Goal: Information Seeking & Learning: Learn about a topic

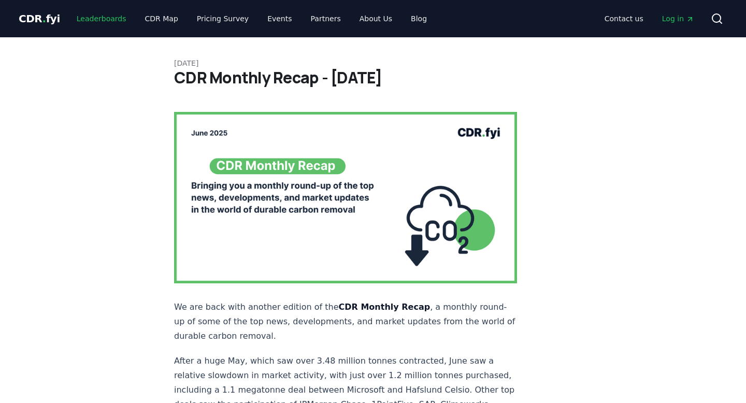
click at [108, 11] on link "Leaderboards" at bounding box center [101, 18] width 66 height 19
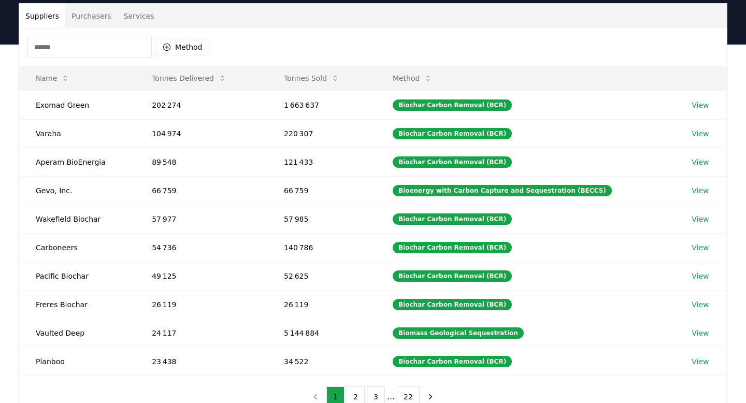
scroll to position [81, 0]
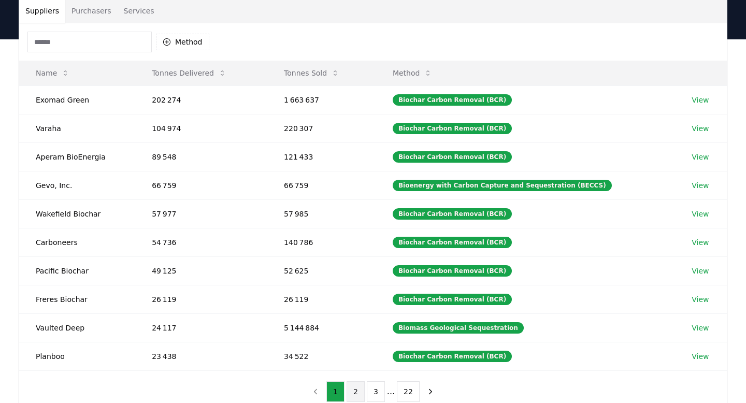
click at [351, 393] on button "2" at bounding box center [356, 391] width 18 height 21
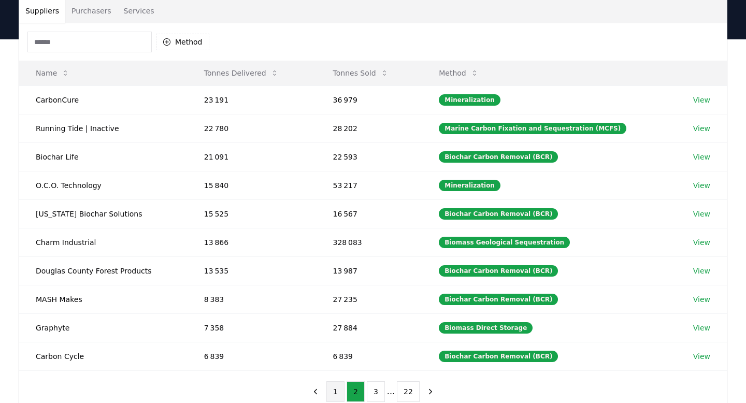
click at [334, 385] on button "1" at bounding box center [335, 391] width 18 height 21
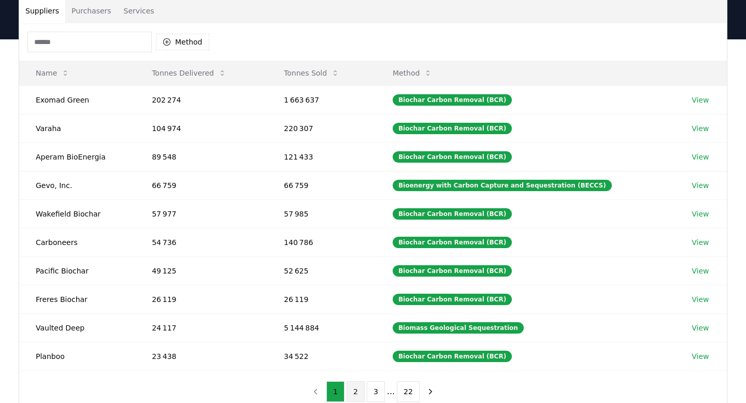
click at [357, 394] on button "2" at bounding box center [356, 391] width 18 height 21
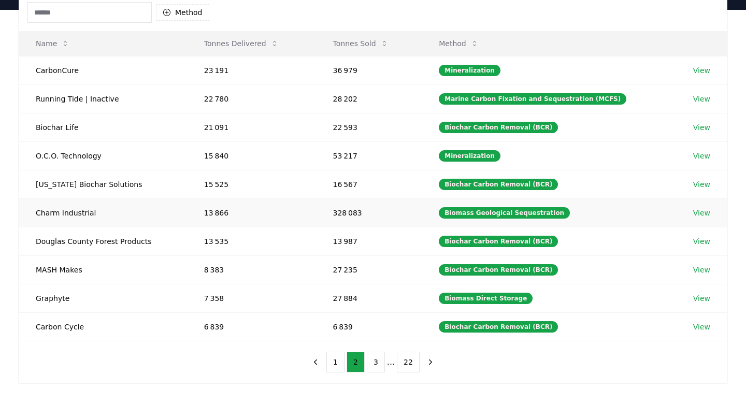
scroll to position [111, 0]
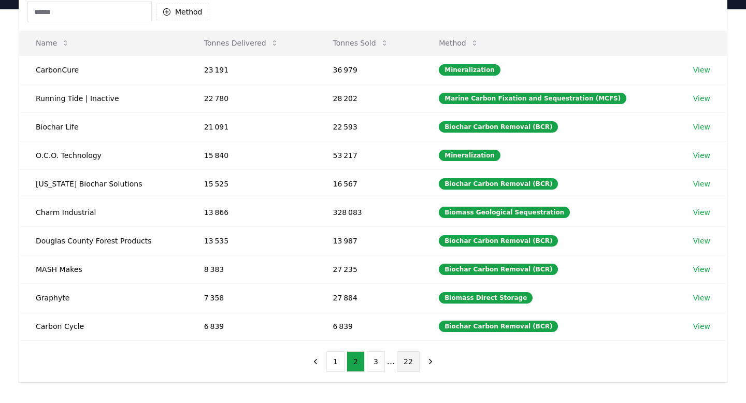
click at [404, 363] on button "22" at bounding box center [408, 361] width 23 height 21
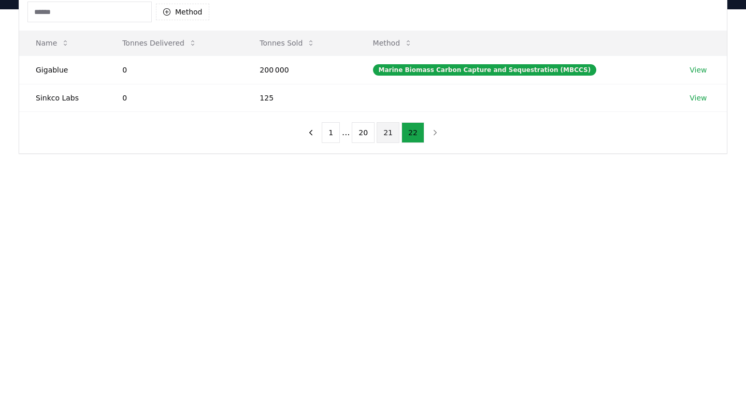
click at [391, 137] on button "21" at bounding box center [388, 132] width 23 height 21
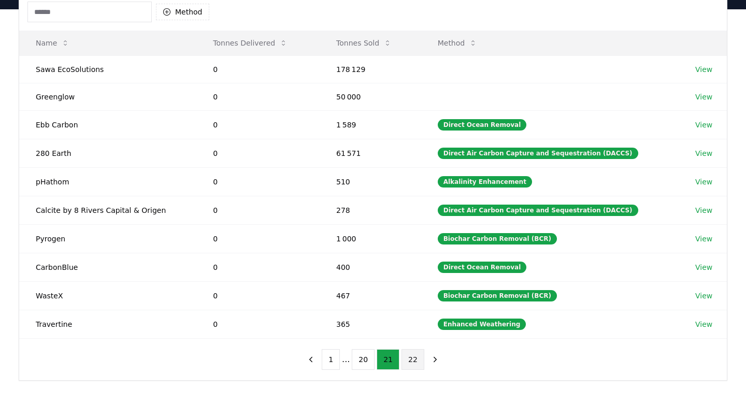
click at [406, 358] on button "22" at bounding box center [413, 359] width 23 height 21
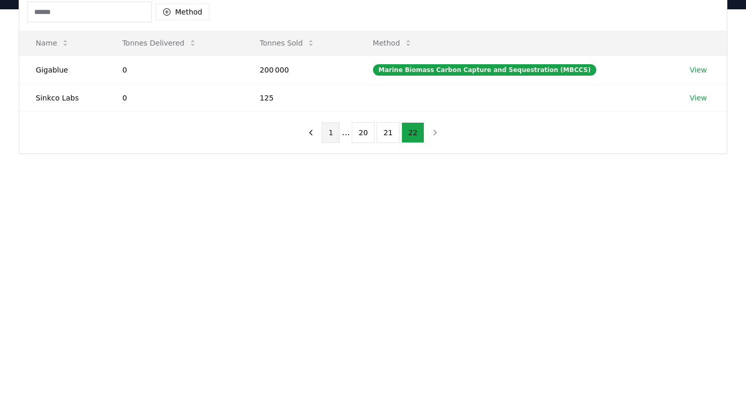
click at [332, 136] on button "1" at bounding box center [331, 132] width 18 height 21
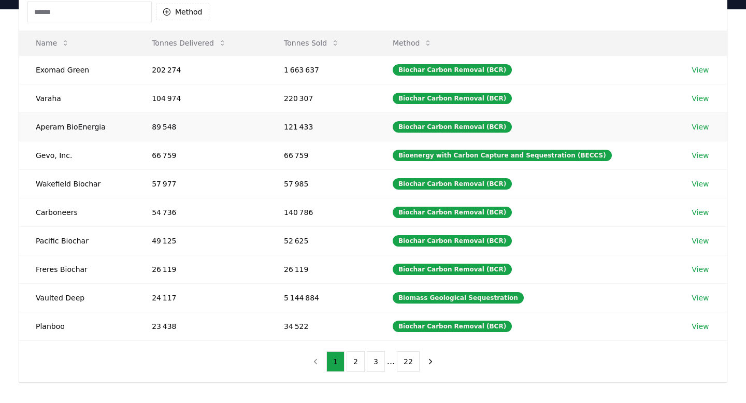
scroll to position [102, 0]
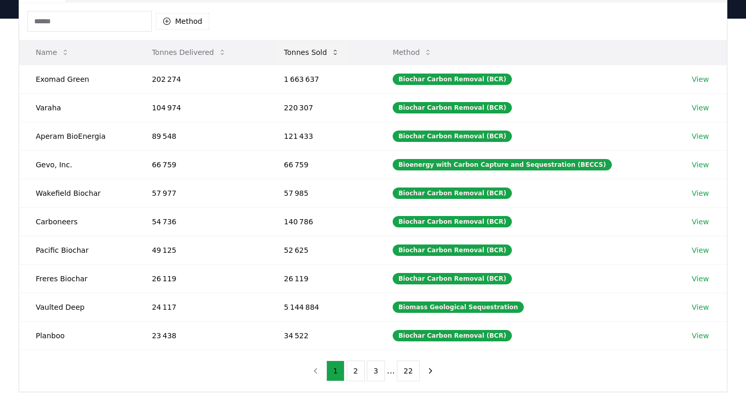
click at [313, 48] on button "Tonnes Sold" at bounding box center [312, 52] width 72 height 21
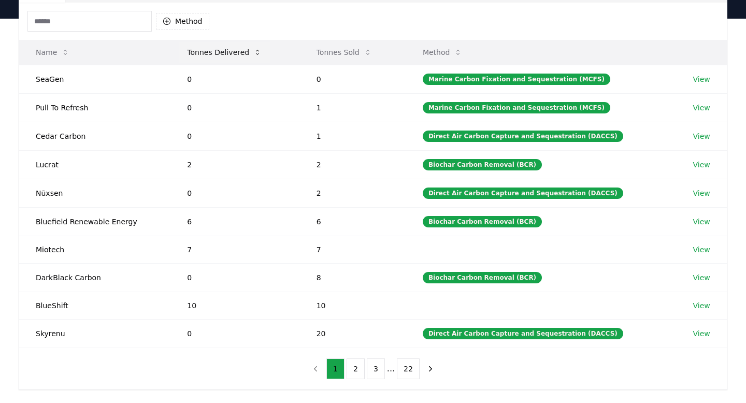
click at [248, 56] on button "Tonnes Delivered" at bounding box center [224, 52] width 91 height 21
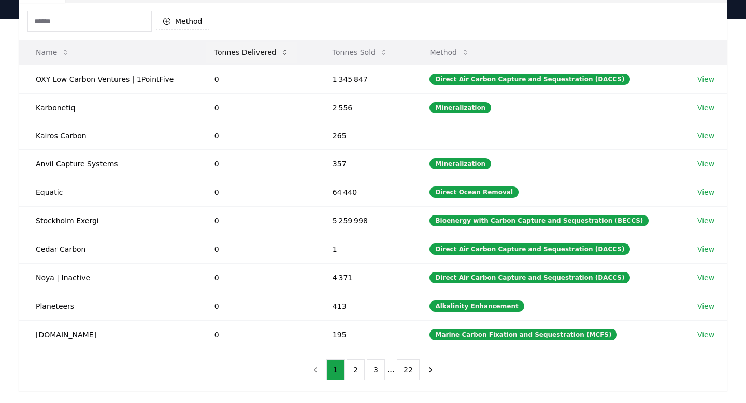
click at [248, 56] on button "Tonnes Delivered" at bounding box center [251, 52] width 91 height 21
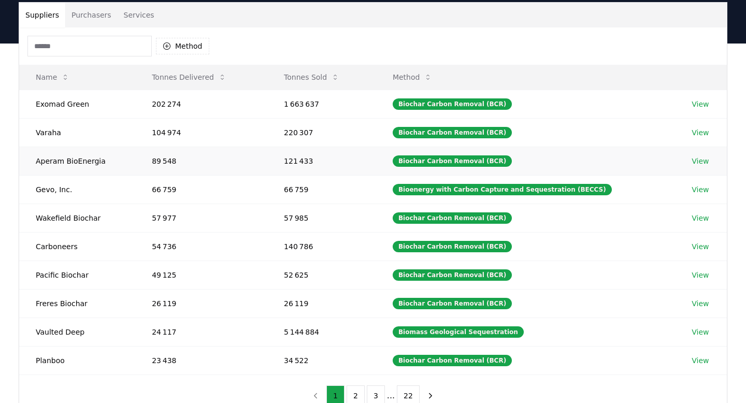
scroll to position [88, 0]
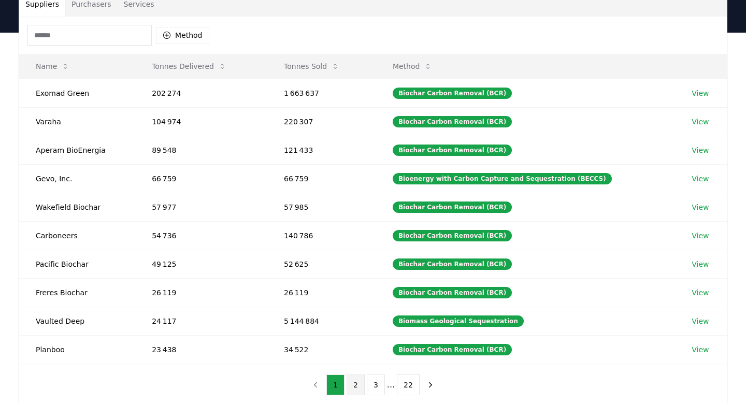
click at [360, 386] on button "2" at bounding box center [356, 385] width 18 height 21
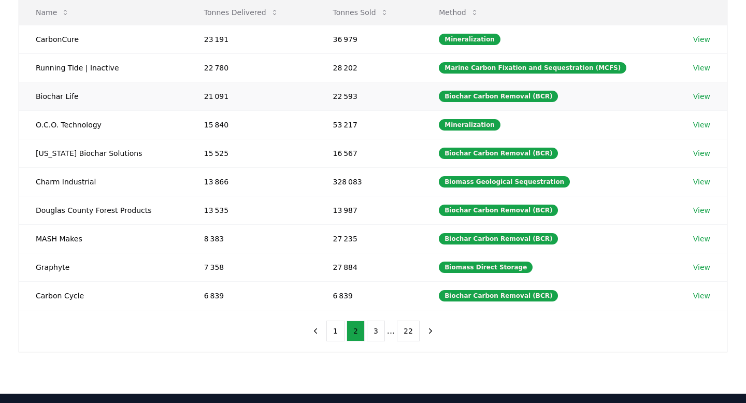
scroll to position [143, 0]
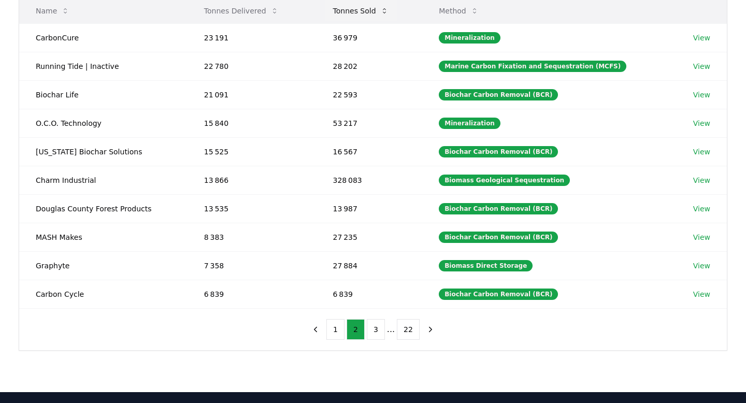
click at [358, 11] on button "Tonnes Sold" at bounding box center [361, 11] width 72 height 21
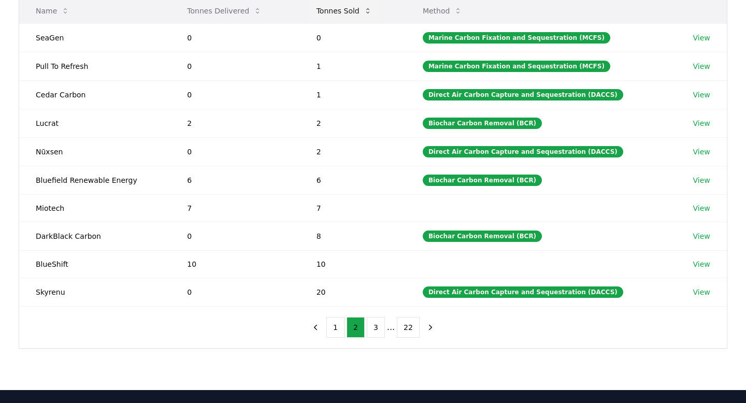
click at [358, 11] on button "Tonnes Sold" at bounding box center [344, 11] width 72 height 21
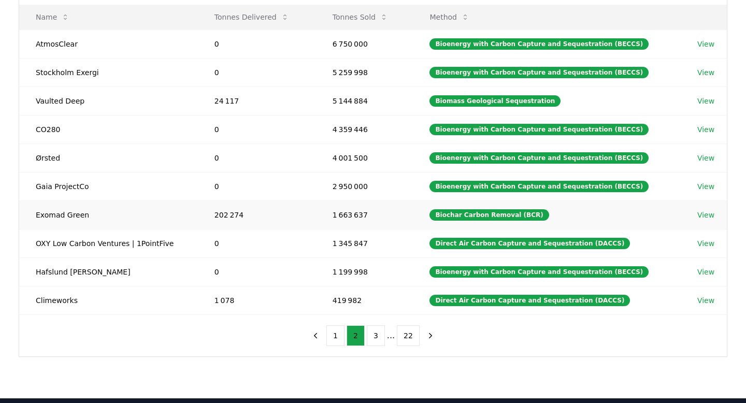
scroll to position [125, 0]
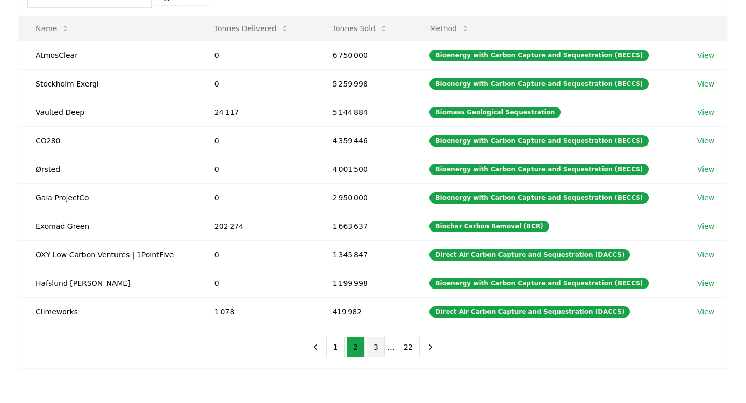
click at [374, 344] on button "3" at bounding box center [376, 347] width 18 height 21
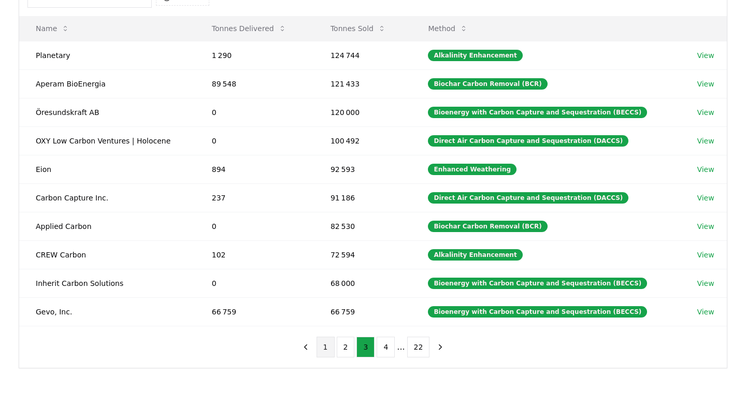
click at [333, 352] on button "1" at bounding box center [326, 347] width 18 height 21
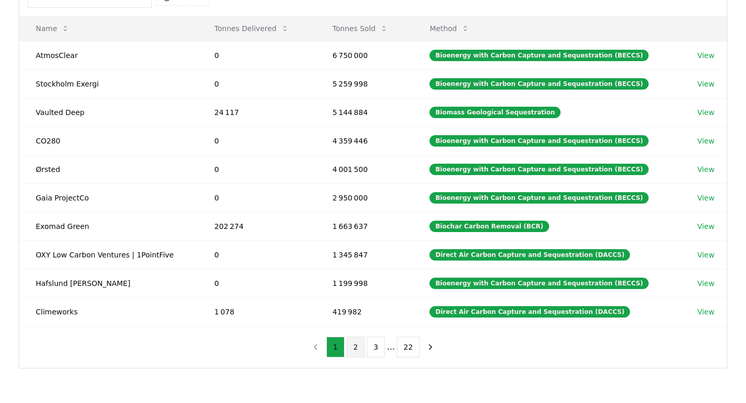
click at [353, 350] on button "2" at bounding box center [356, 347] width 18 height 21
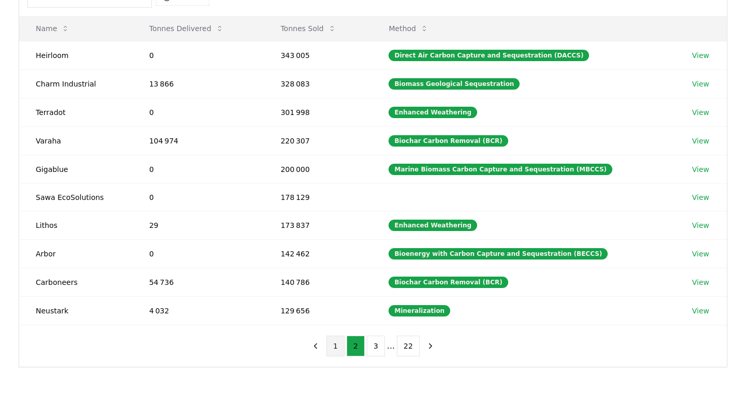
click at [339, 347] on button "1" at bounding box center [335, 346] width 18 height 21
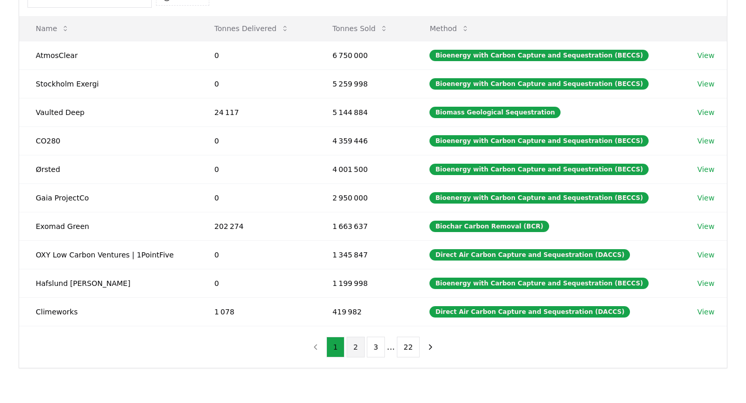
click at [353, 346] on button "2" at bounding box center [356, 347] width 18 height 21
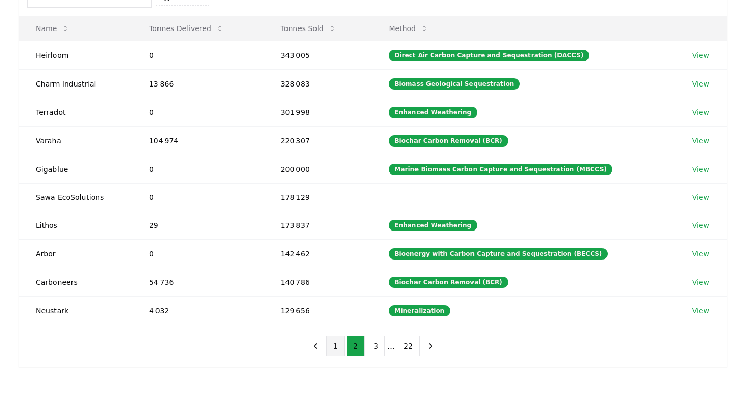
click at [341, 348] on button "1" at bounding box center [335, 346] width 18 height 21
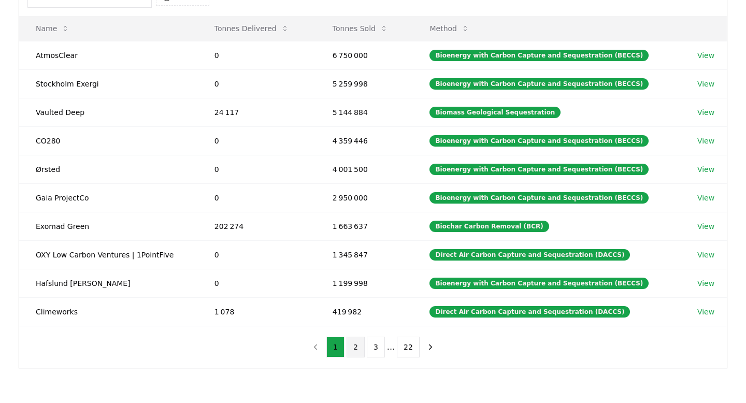
click at [354, 348] on button "2" at bounding box center [356, 347] width 18 height 21
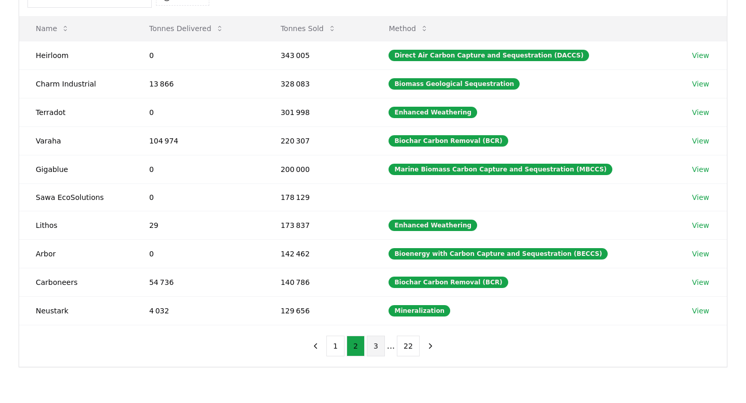
click at [369, 344] on button "3" at bounding box center [376, 346] width 18 height 21
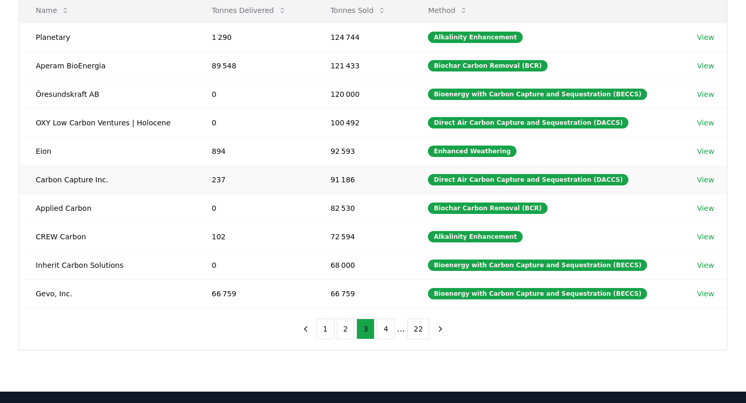
scroll to position [143, 0]
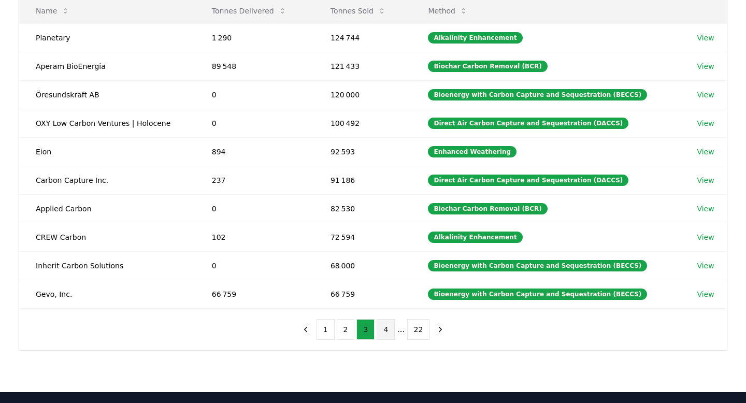
click at [387, 322] on button "4" at bounding box center [386, 329] width 18 height 21
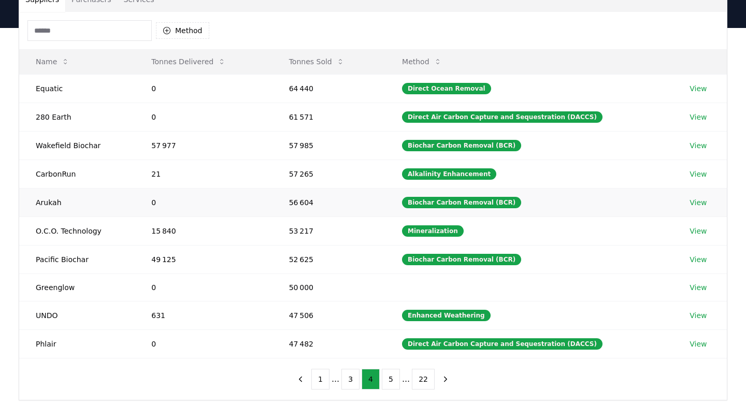
scroll to position [93, 0]
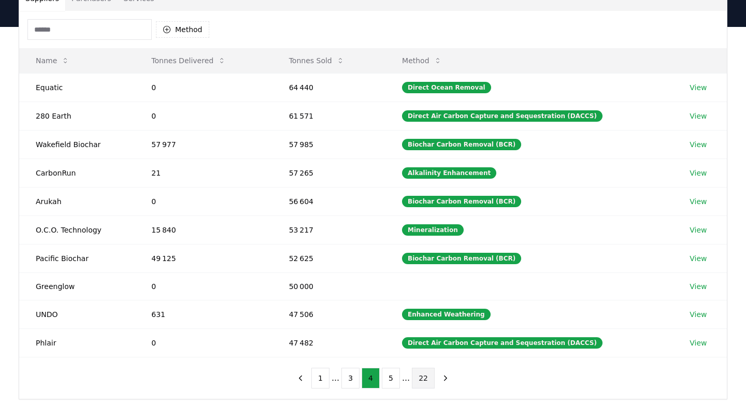
click at [418, 375] on button "22" at bounding box center [423, 378] width 23 height 21
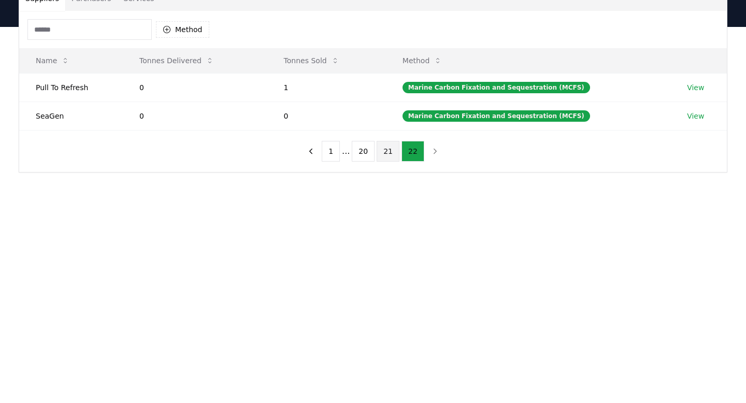
click at [390, 150] on button "21" at bounding box center [388, 151] width 23 height 21
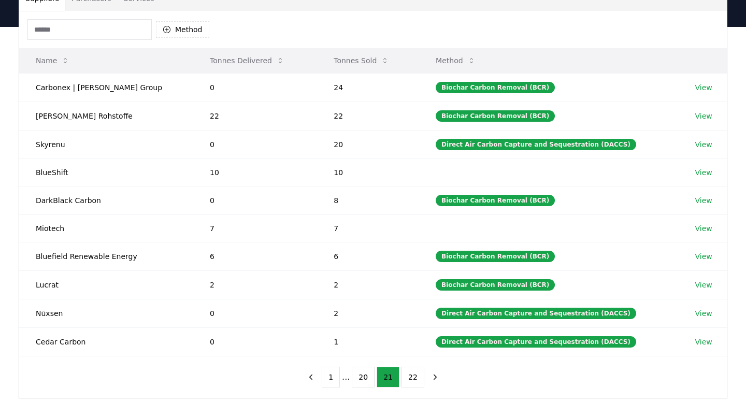
scroll to position [0, 0]
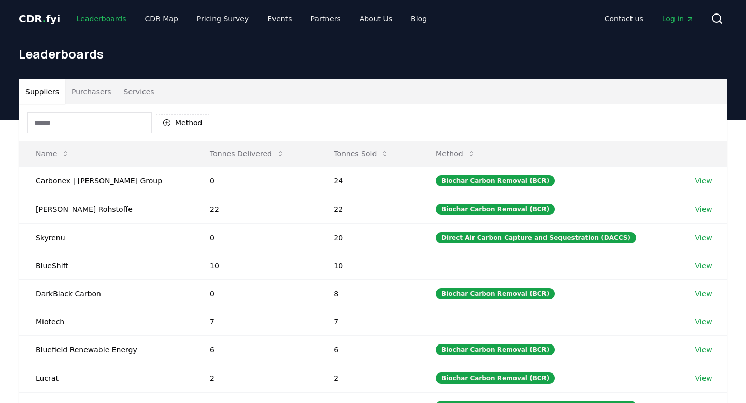
click at [89, 20] on link "Leaderboards" at bounding box center [101, 18] width 66 height 19
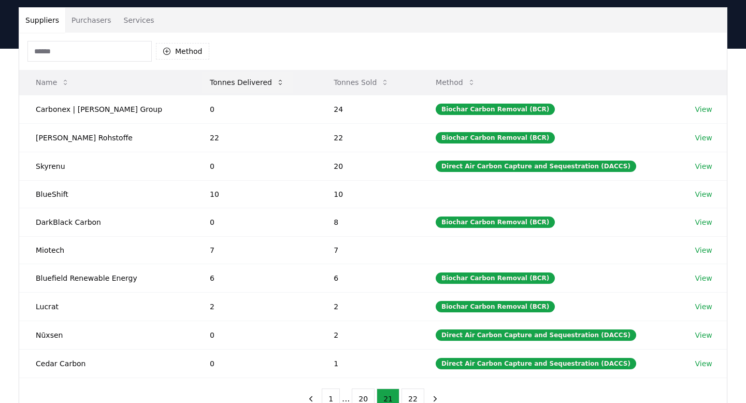
click at [235, 81] on button "Tonnes Delivered" at bounding box center [247, 82] width 91 height 21
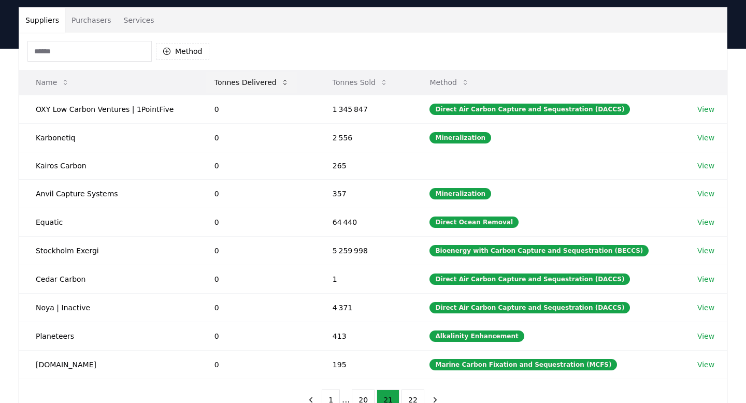
click at [235, 81] on button "Tonnes Delivered" at bounding box center [251, 82] width 91 height 21
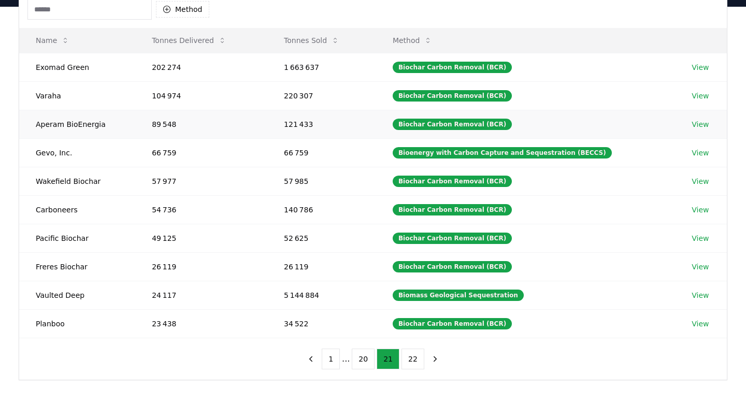
scroll to position [125, 0]
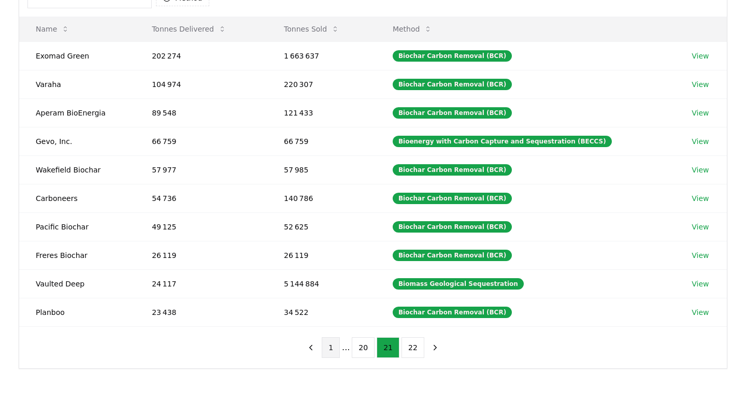
click at [334, 346] on button "1" at bounding box center [331, 347] width 18 height 21
click at [357, 347] on button "2" at bounding box center [356, 347] width 18 height 21
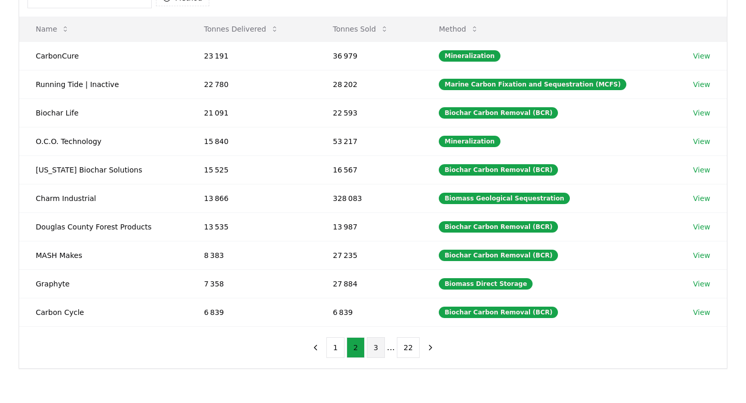
click at [379, 348] on button "3" at bounding box center [376, 347] width 18 height 21
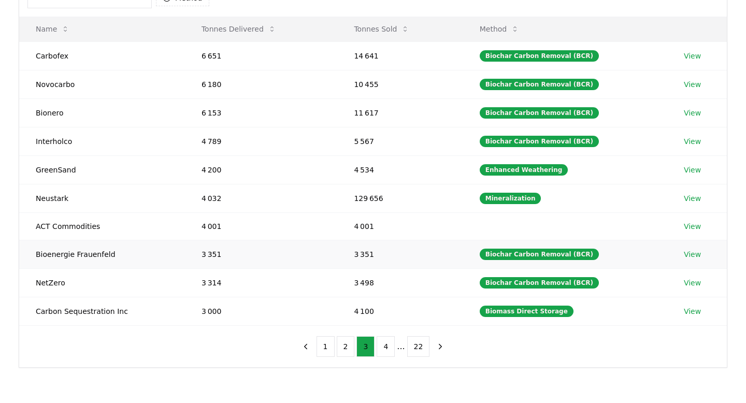
scroll to position [0, 0]
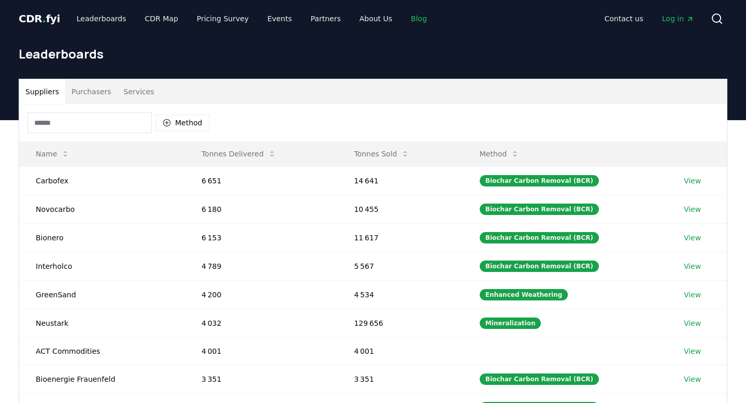
click at [404, 24] on link "Blog" at bounding box center [419, 18] width 33 height 19
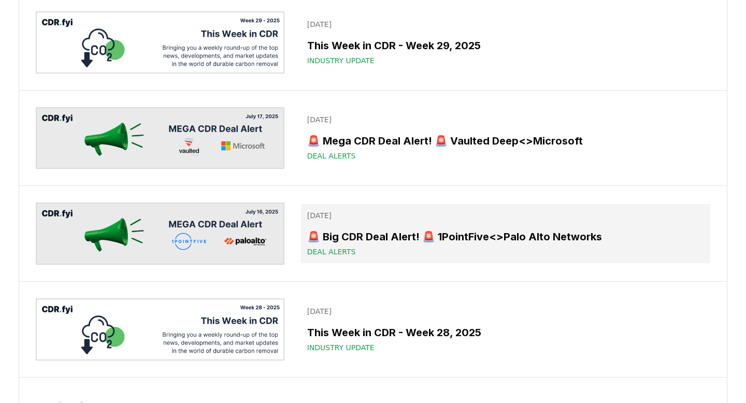
scroll to position [1887, 0]
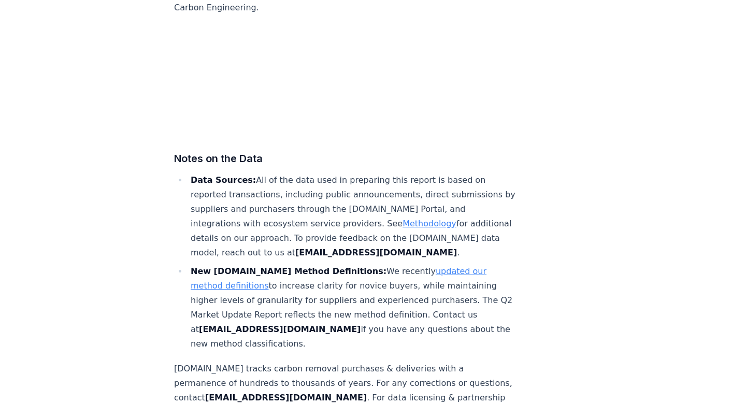
scroll to position [6507, 0]
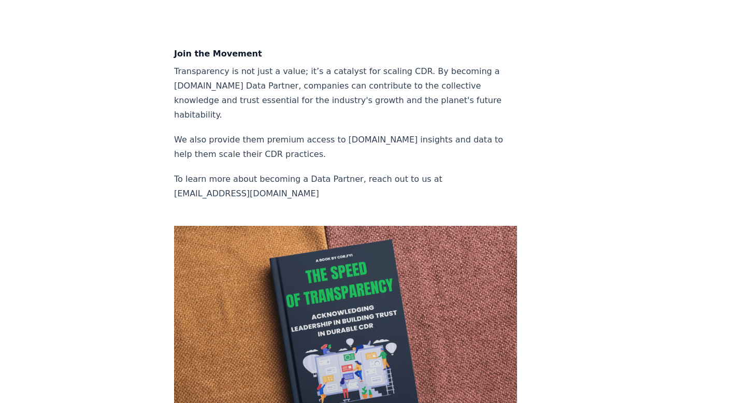
scroll to position [1936, 0]
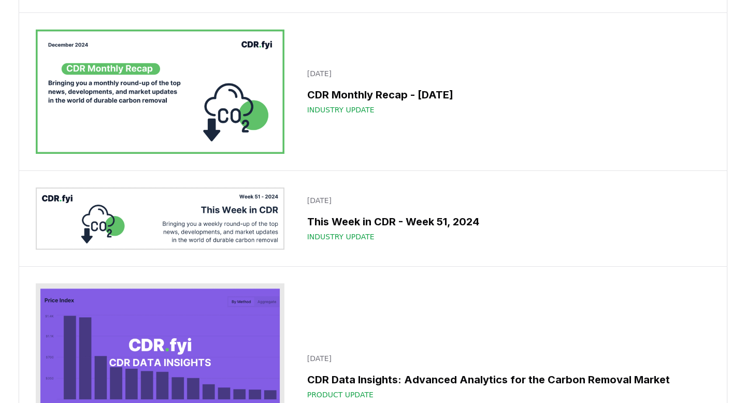
scroll to position [8682, 0]
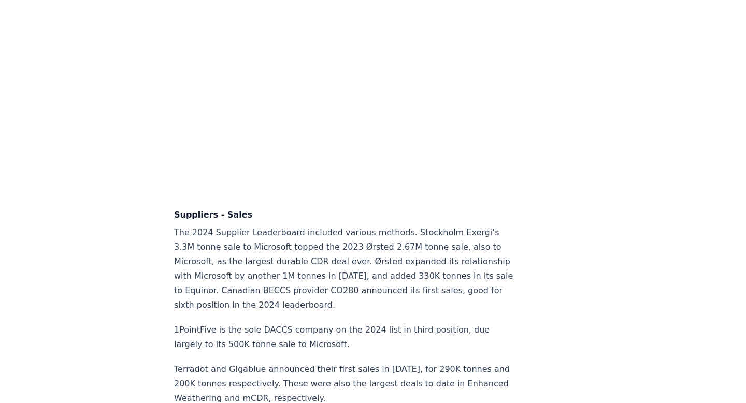
scroll to position [6466, 0]
